Goal: Navigation & Orientation: Find specific page/section

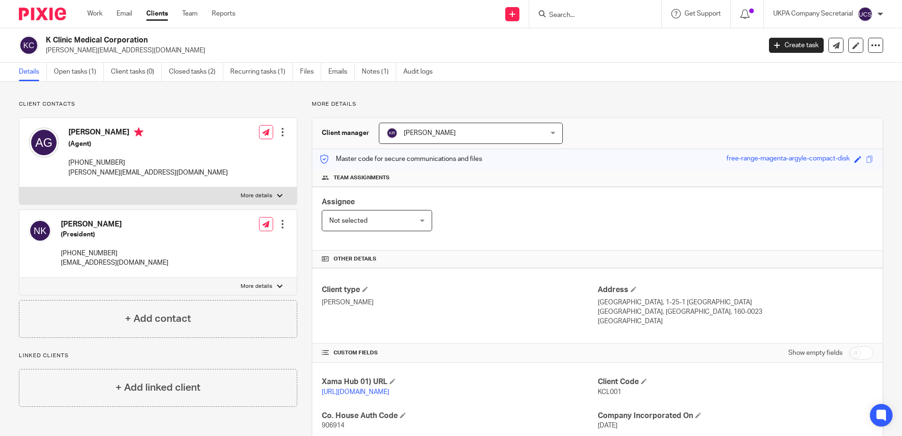
drag, startPoint x: 681, startPoint y: 122, endPoint x: 878, endPoint y: 77, distance: 201.9
click at [681, 122] on div "Client manager Kajal Rai Kajal Rai Aarshika Awale Aayush Niraula Aayusha Tamang…" at bounding box center [597, 133] width 570 height 31
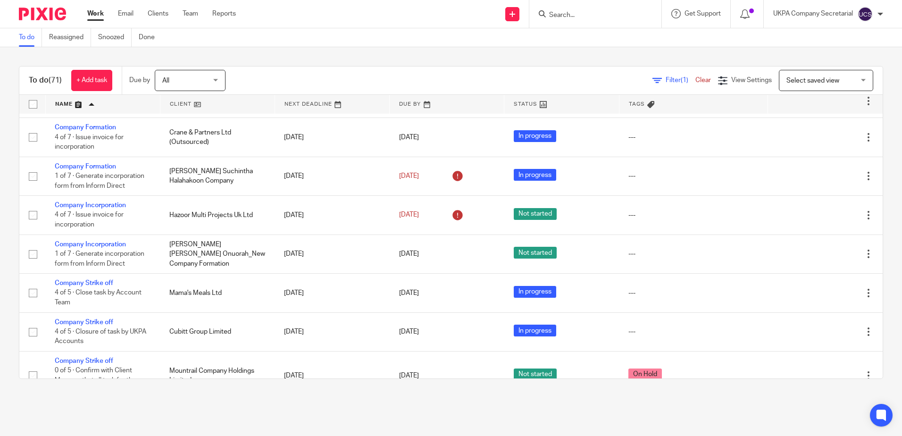
scroll to position [519, 0]
click at [873, 16] on div "UKPA Company Secretarial" at bounding box center [828, 14] width 110 height 15
click at [840, 62] on span "Logout" at bounding box center [839, 65] width 21 height 7
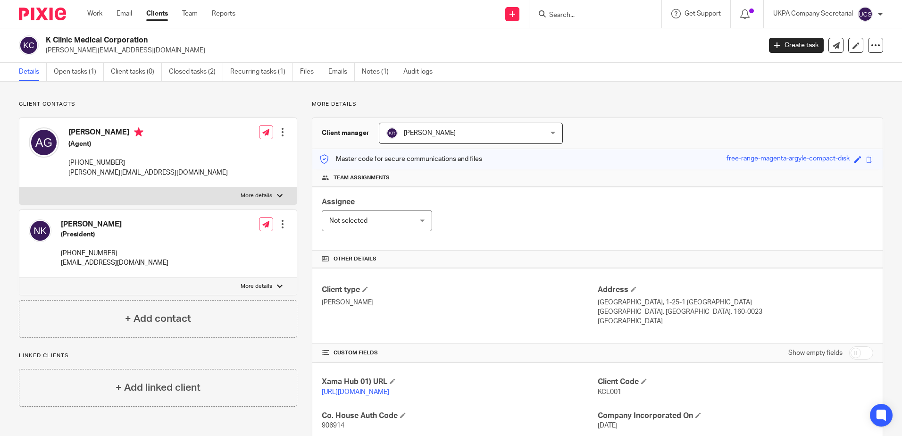
click at [195, 106] on p "Client contacts" at bounding box center [158, 104] width 278 height 8
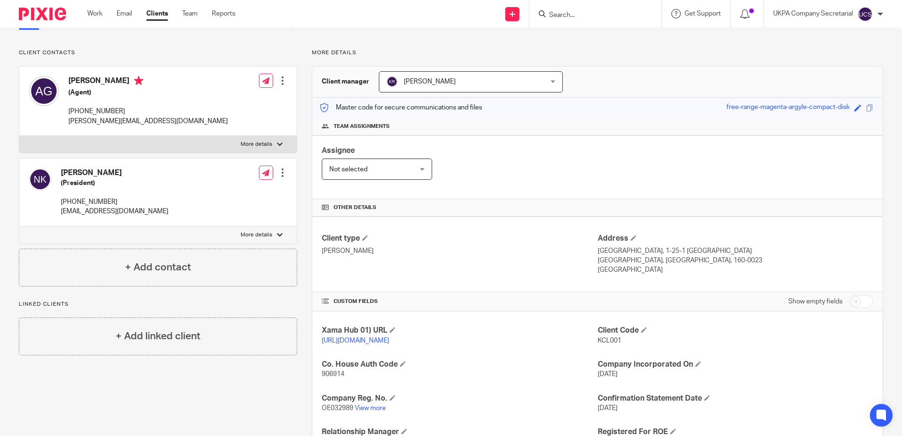
scroll to position [139, 0]
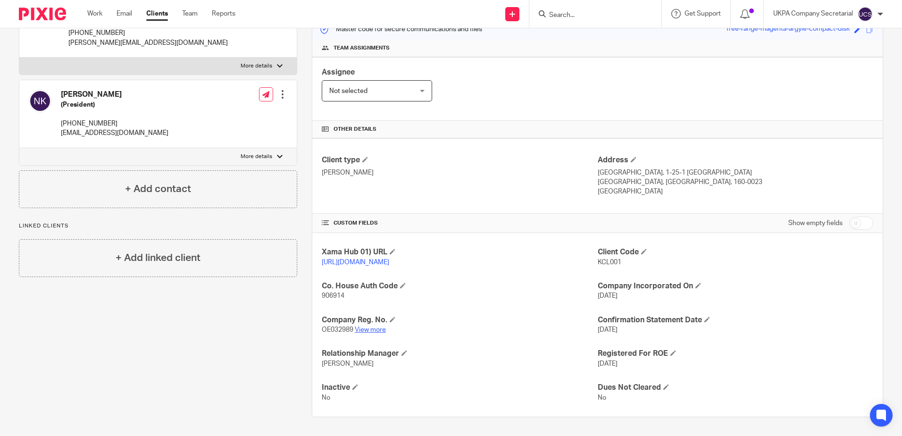
click at [378, 328] on link "View more" at bounding box center [370, 329] width 31 height 7
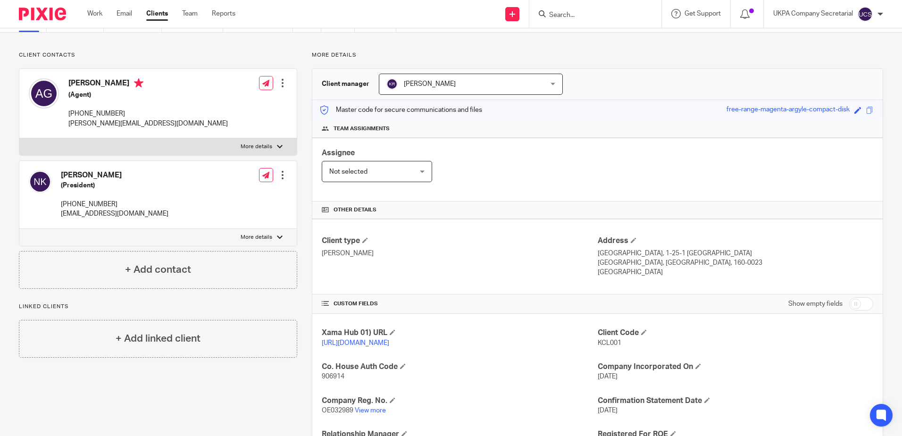
scroll to position [0, 0]
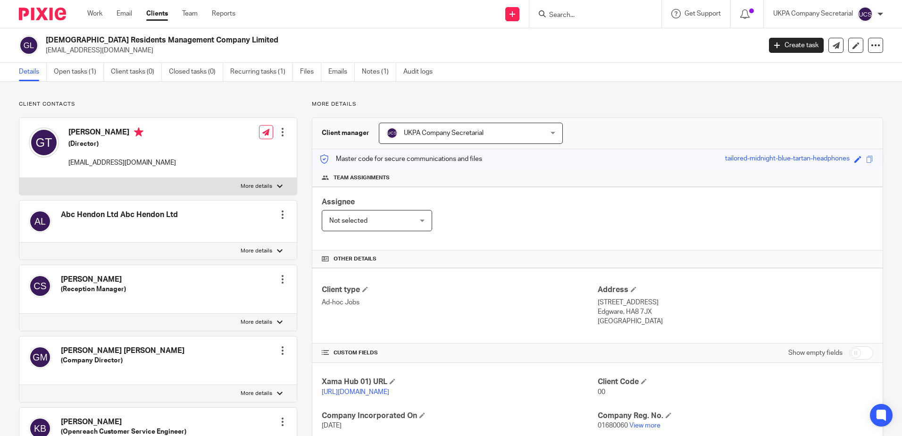
scroll to position [189, 0]
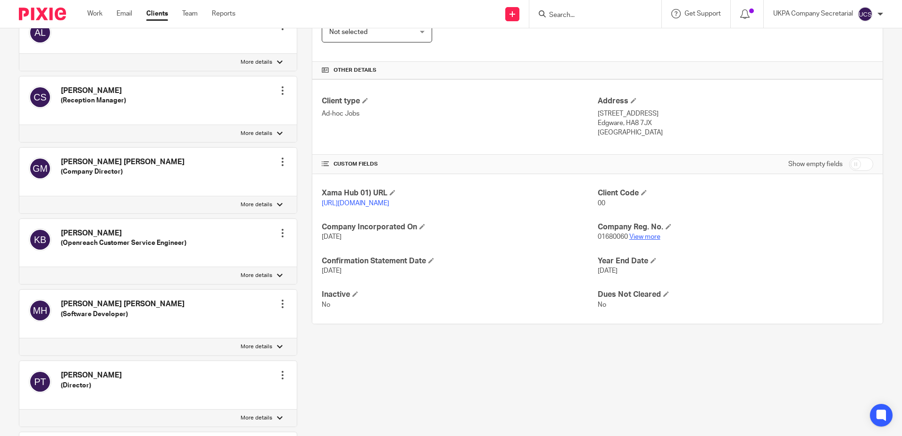
click at [650, 240] on link "View more" at bounding box center [644, 237] width 31 height 7
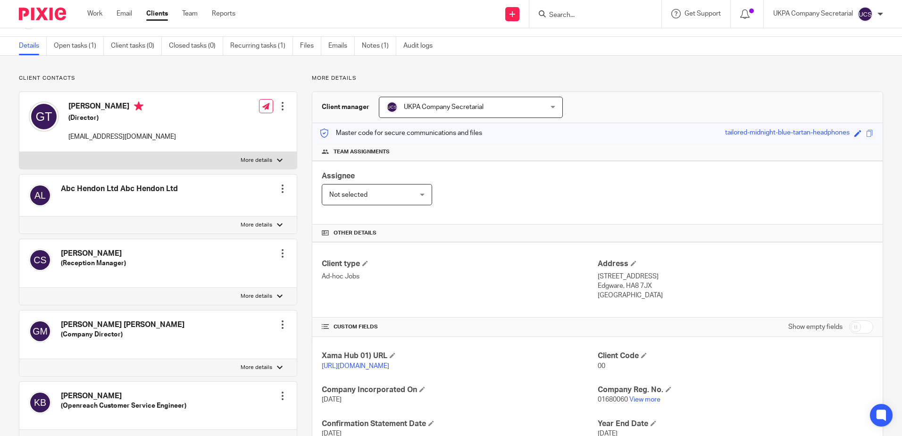
scroll to position [47, 0]
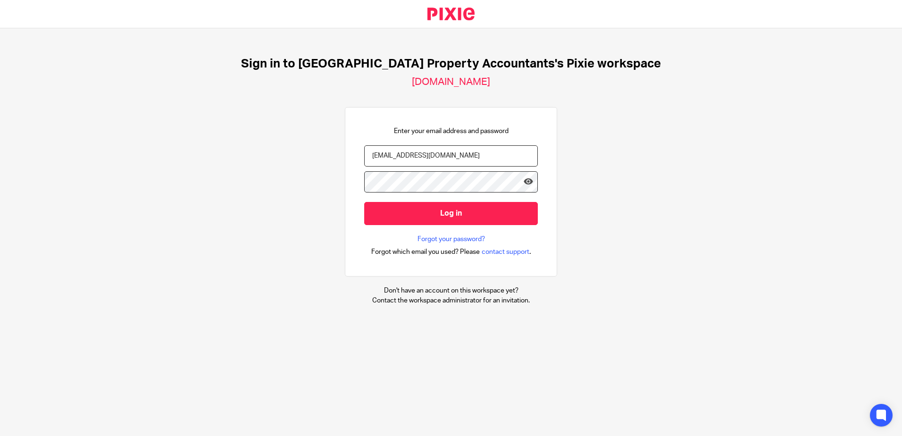
click at [538, 246] on div at bounding box center [538, 246] width 0 height 0
type input "[EMAIL_ADDRESS][DOMAIN_NAME]"
click at [453, 215] on input "Log in" at bounding box center [451, 213] width 174 height 23
